Goal: Check status: Check status

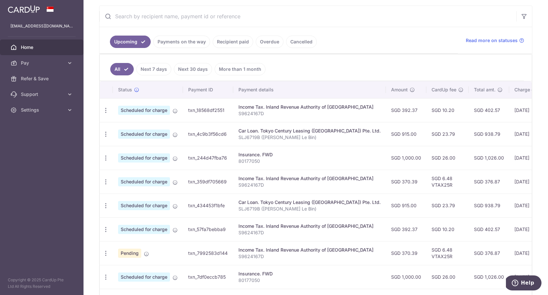
scroll to position [126, 0]
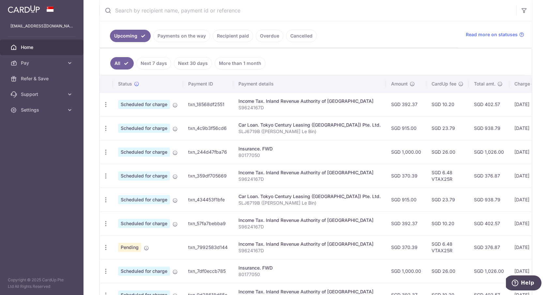
click at [230, 35] on link "Recipient paid" at bounding box center [233, 36] width 40 height 12
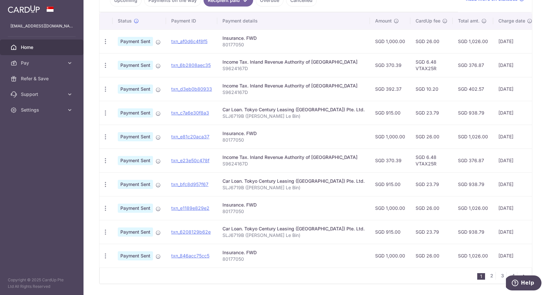
scroll to position [162, 0]
drag, startPoint x: 467, startPoint y: 90, endPoint x: 487, endPoint y: 90, distance: 20.6
click at [487, 90] on tr "PDF Receipt Payment Sent txn_d3eb0b80933 Income Tax. Inland Revenue Authority o…" at bounding box center [362, 89] width 525 height 24
click at [459, 80] on td "SGD 402.57" at bounding box center [473, 89] width 40 height 24
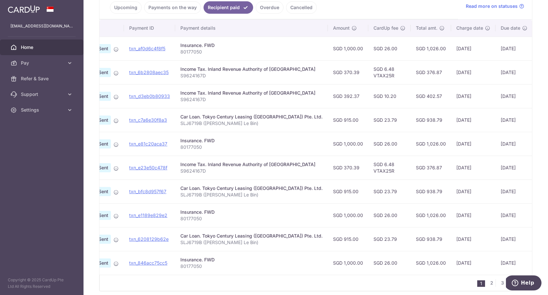
scroll to position [147, 0]
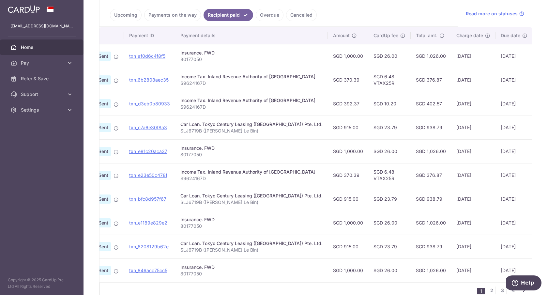
drag, startPoint x: 430, startPoint y: 55, endPoint x: 458, endPoint y: 60, distance: 28.5
click at [458, 60] on td "[DATE]" at bounding box center [473, 56] width 44 height 24
drag, startPoint x: 429, startPoint y: 80, endPoint x: 460, endPoint y: 79, distance: 30.4
click at [460, 79] on td "[DATE]" at bounding box center [473, 80] width 44 height 24
drag, startPoint x: 430, startPoint y: 102, endPoint x: 464, endPoint y: 102, distance: 33.6
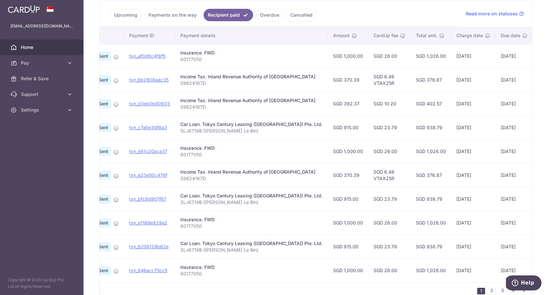
click at [464, 102] on td "[DATE]" at bounding box center [473, 104] width 44 height 24
drag, startPoint x: 432, startPoint y: 128, endPoint x: 462, endPoint y: 128, distance: 30.0
click at [462, 128] on td "[DATE]" at bounding box center [473, 128] width 44 height 24
drag, startPoint x: 431, startPoint y: 152, endPoint x: 464, endPoint y: 151, distance: 33.3
click at [464, 151] on td "[DATE]" at bounding box center [473, 151] width 44 height 24
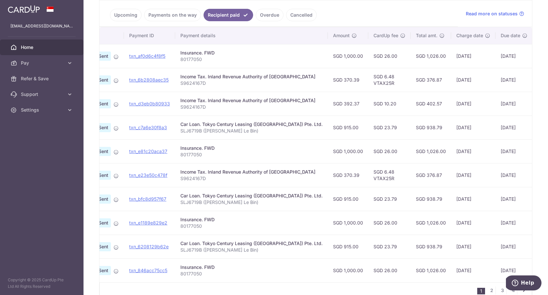
drag, startPoint x: 432, startPoint y: 176, endPoint x: 456, endPoint y: 176, distance: 23.8
click at [456, 176] on td "[DATE]" at bounding box center [473, 175] width 44 height 24
click at [451, 184] on td "[DATE]" at bounding box center [473, 175] width 44 height 24
drag, startPoint x: 402, startPoint y: 176, endPoint x: 422, endPoint y: 176, distance: 19.9
click at [421, 176] on td "SGD 376.87" at bounding box center [431, 175] width 40 height 24
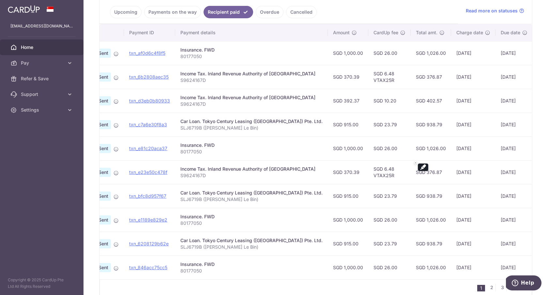
scroll to position [151, 0]
drag, startPoint x: 430, startPoint y: 149, endPoint x: 462, endPoint y: 150, distance: 32.0
click at [462, 150] on td "[DATE]" at bounding box center [473, 148] width 44 height 24
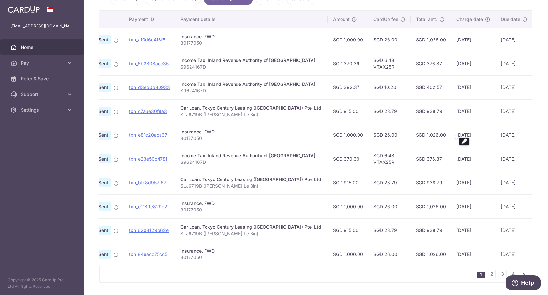
scroll to position [159, 0]
